Goal: Navigation & Orientation: Find specific page/section

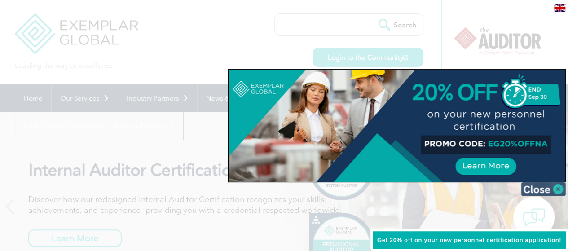
click at [558, 186] on img at bounding box center [543, 188] width 45 height 13
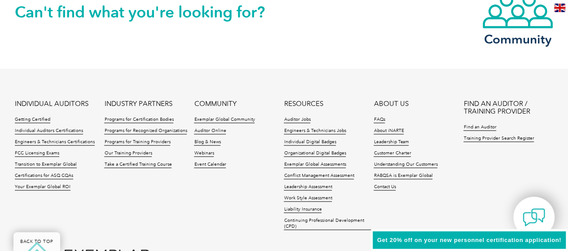
scroll to position [2155, 0]
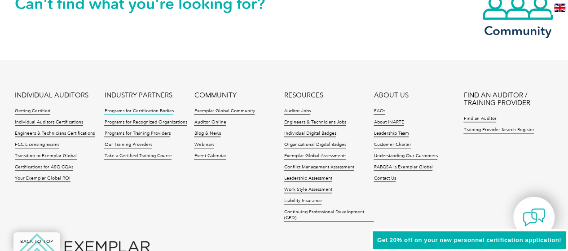
click at [135, 111] on link "Programs for Certification Bodies" at bounding box center [138, 111] width 69 height 6
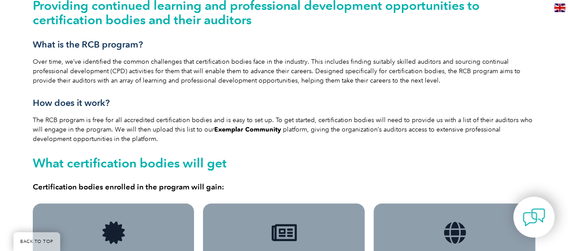
scroll to position [224, 0]
